Goal: Find contact information: Find contact information

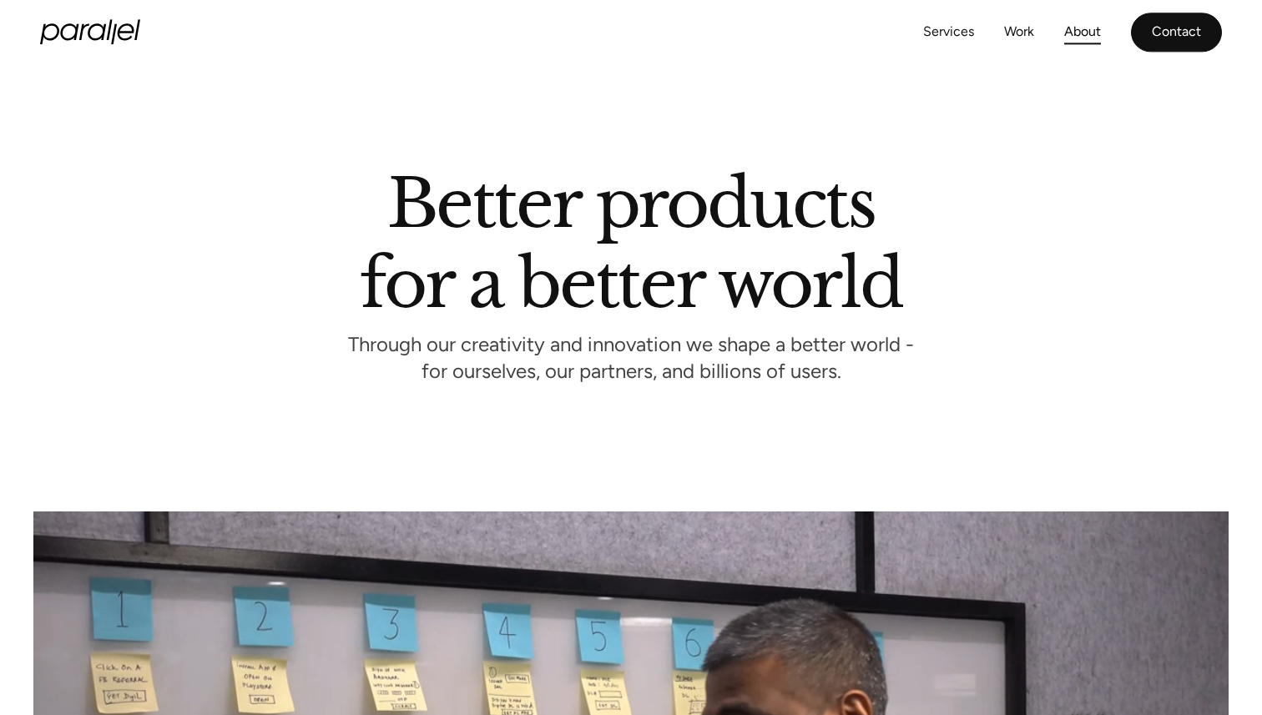
click at [1176, 37] on link "Contact" at bounding box center [1176, 32] width 91 height 39
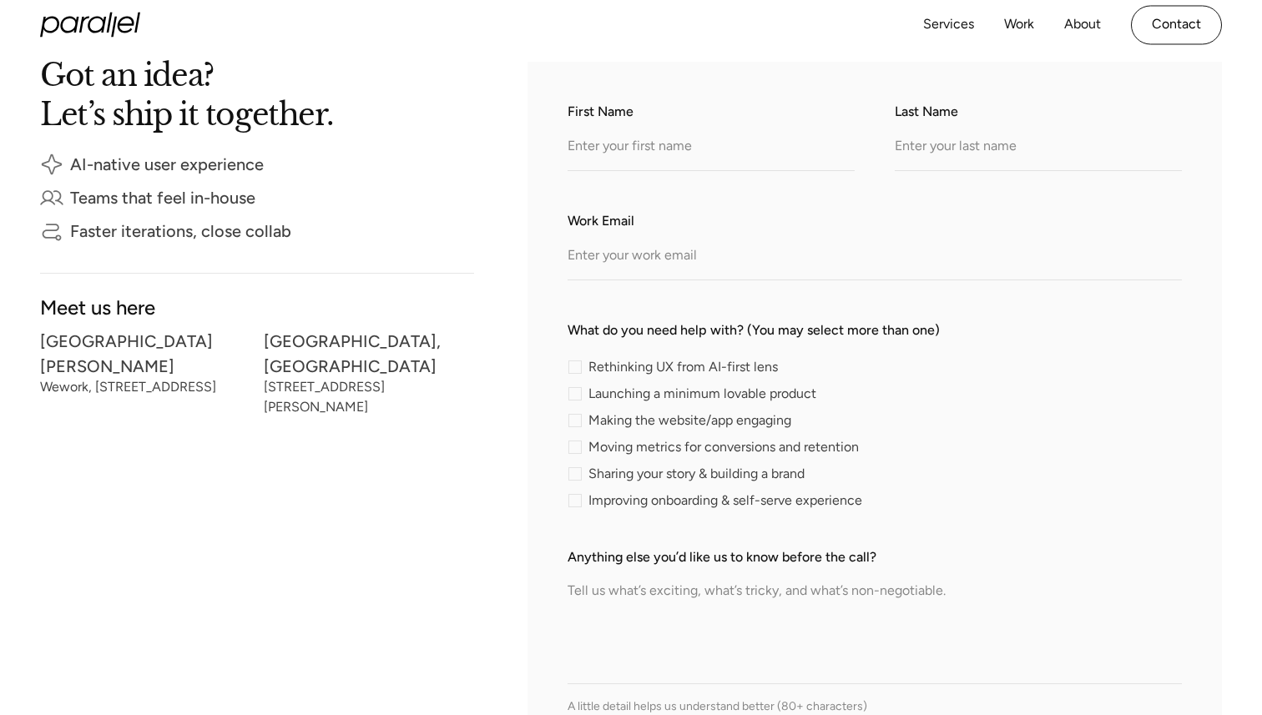
scroll to position [345, 0]
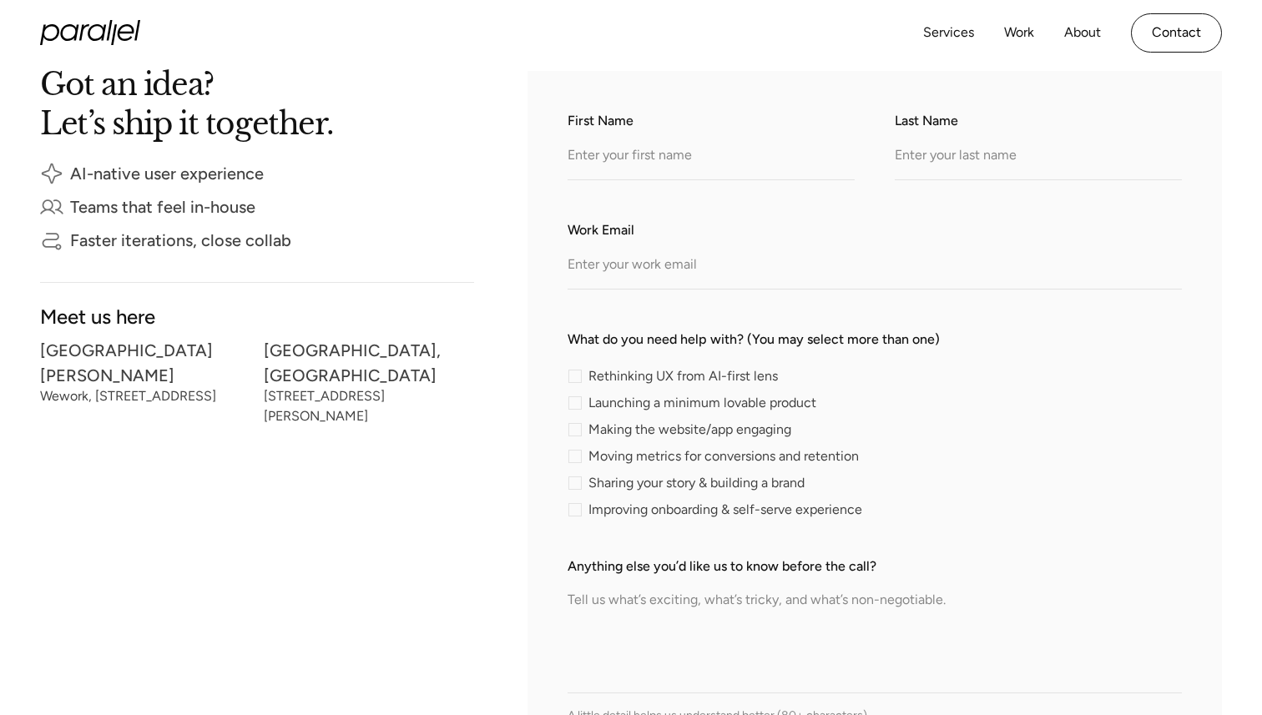
click at [456, 445] on div "Got an idea? Let’s ship it together. AI-native user experience Teams that feel …" at bounding box center [257, 478] width 434 height 814
click at [920, 159] on input "Last Name" at bounding box center [1038, 157] width 287 height 46
